Goal: Transaction & Acquisition: Purchase product/service

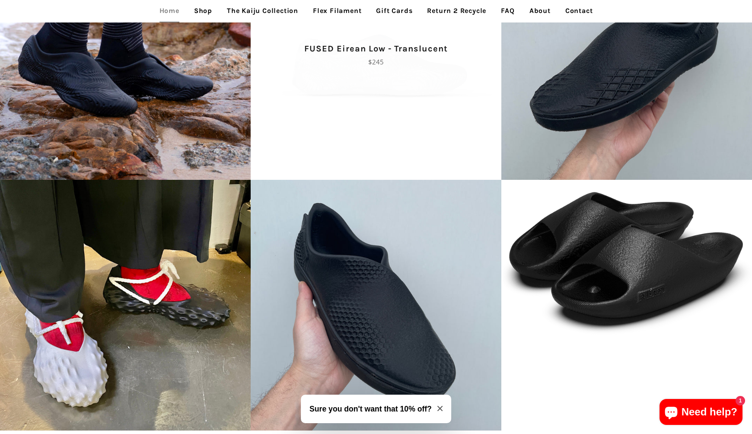
scroll to position [2080, 0]
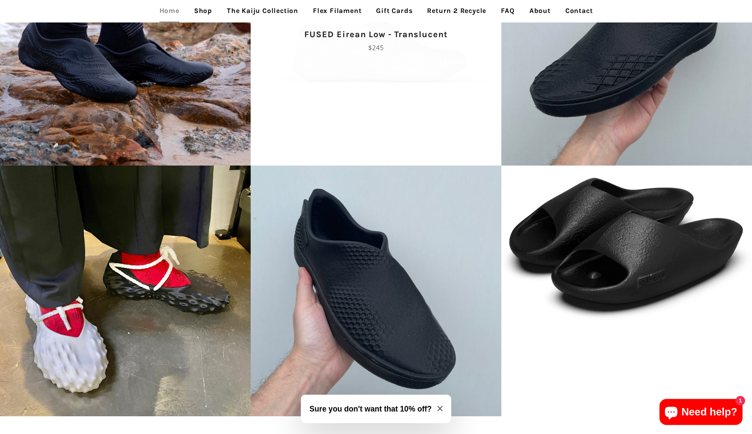
click at [329, 336] on span "FUSED Hiku - 3D printed footwear Regular price $175" at bounding box center [376, 291] width 251 height 251
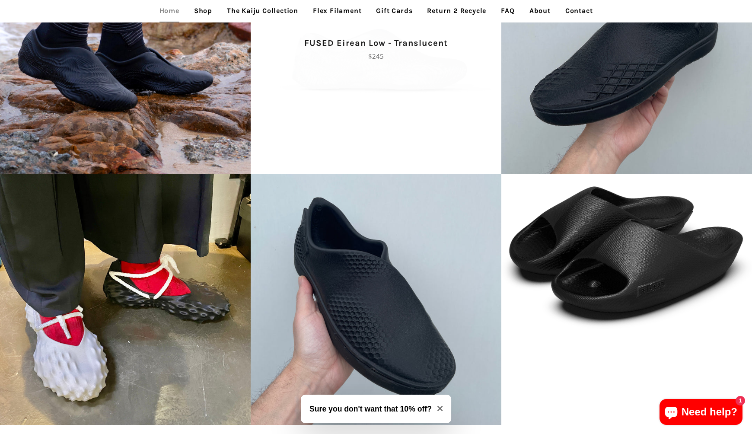
scroll to position [2158, 0]
